Goal: Find specific page/section: Find specific page/section

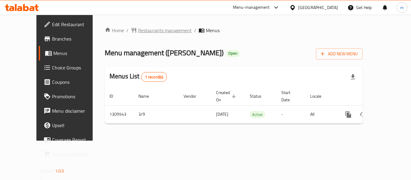
click at [138, 32] on span "Restaurants management" at bounding box center [165, 30] width 54 height 7
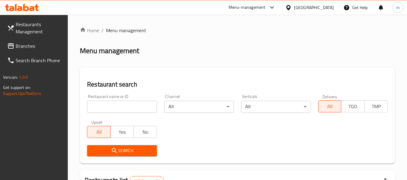
click at [122, 107] on input "search" at bounding box center [122, 107] width 70 height 12
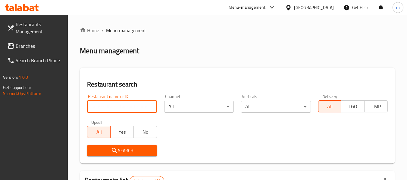
paste input "705282"
type input "705282"
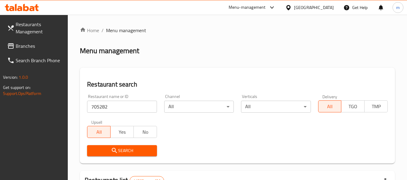
click at [124, 151] on span "Search" at bounding box center [122, 151] width 60 height 8
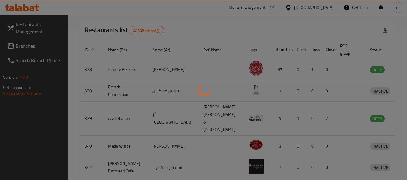
scroll to position [88, 0]
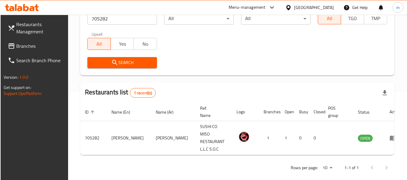
click at [307, 7] on div "[GEOGRAPHIC_DATA]" at bounding box center [314, 7] width 40 height 7
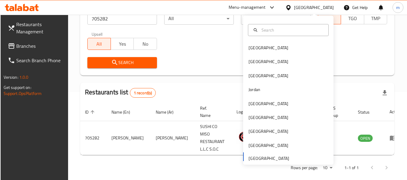
click at [29, 47] on span "Branches" at bounding box center [40, 45] width 48 height 7
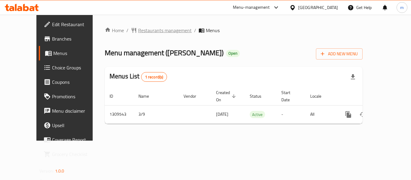
click at [138, 33] on span "Restaurants management" at bounding box center [165, 30] width 54 height 7
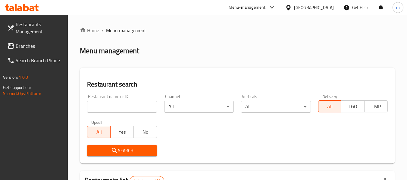
click at [120, 108] on input "search" at bounding box center [122, 107] width 70 height 12
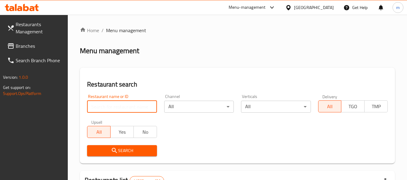
paste input "705282"
type input "705282"
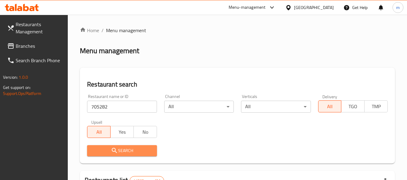
click at [116, 151] on icon "submit" at bounding box center [114, 150] width 7 height 7
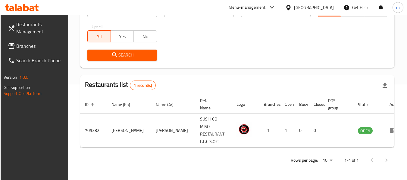
scroll to position [88, 0]
